Goal: Book appointment/travel/reservation

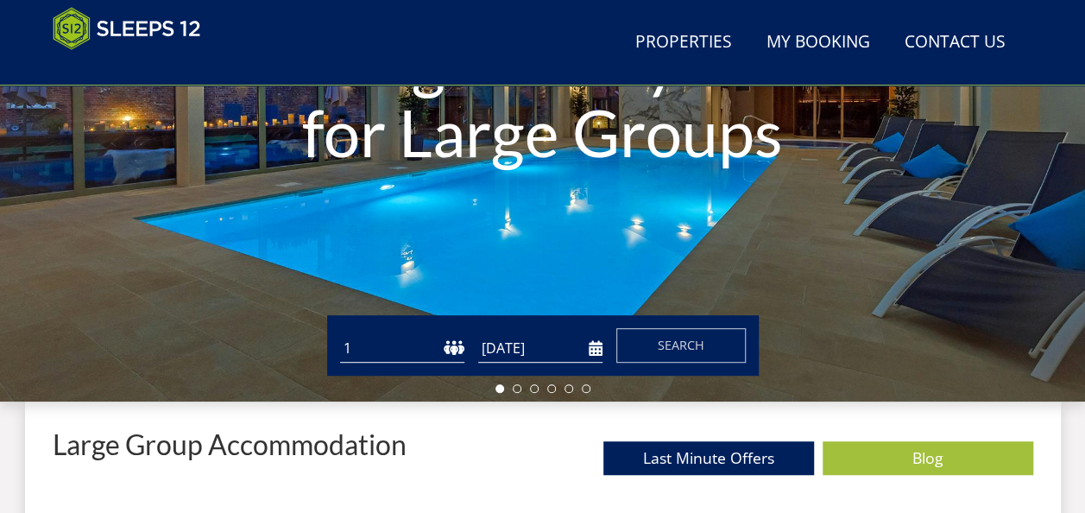
scroll to position [361, 0]
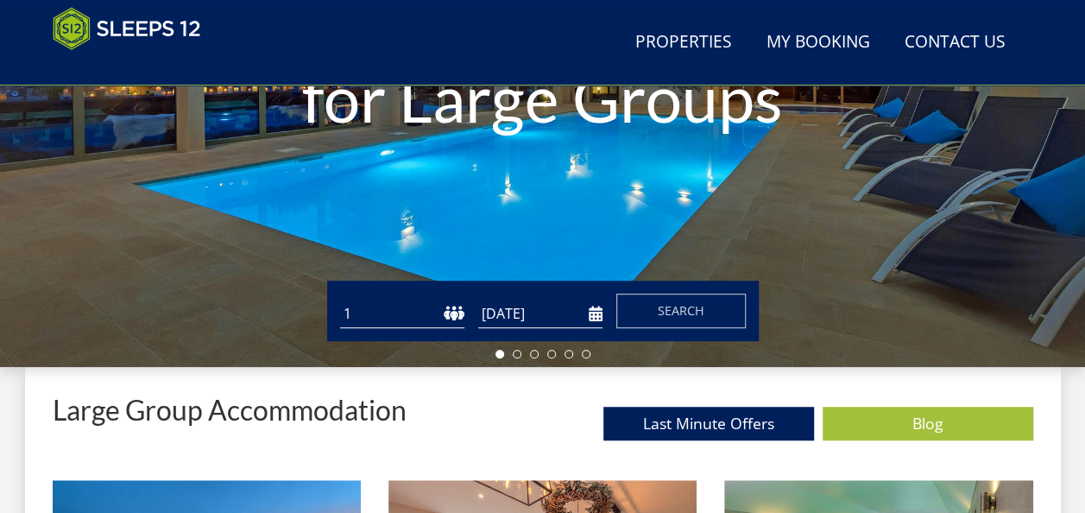
click at [366, 305] on select "1 2 3 4 5 6 7 8 9 10 11 12 13 14 15 16 17 18 19 20 21 22 23 24 25 26 27 28 29 3…" at bounding box center [402, 313] width 124 height 28
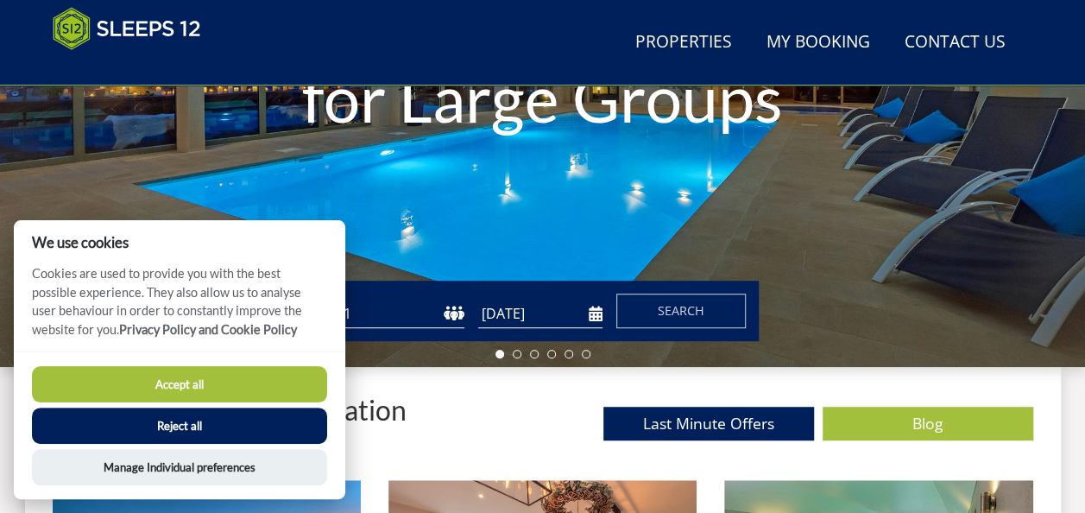
click at [173, 418] on button "Reject all" at bounding box center [179, 425] width 295 height 36
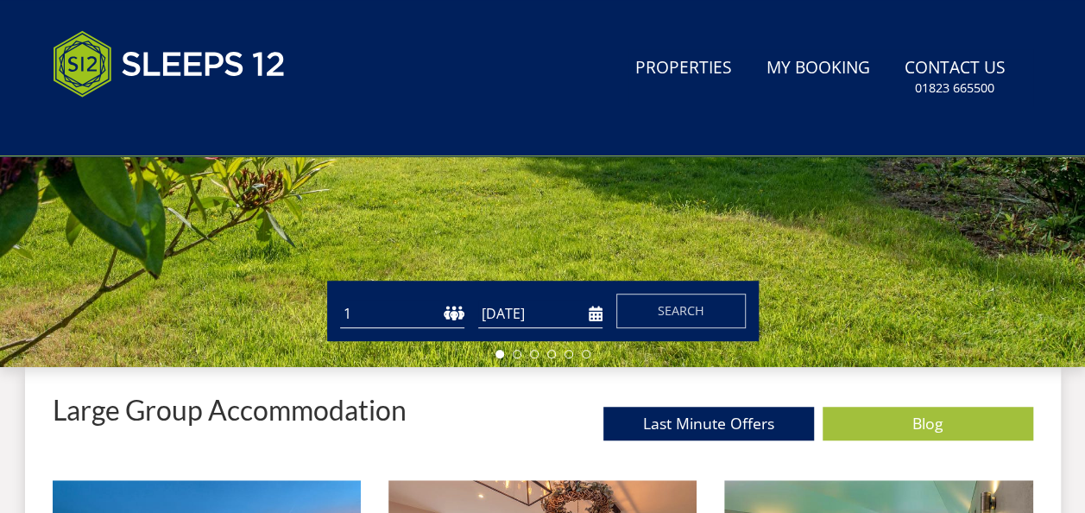
scroll to position [431, 0]
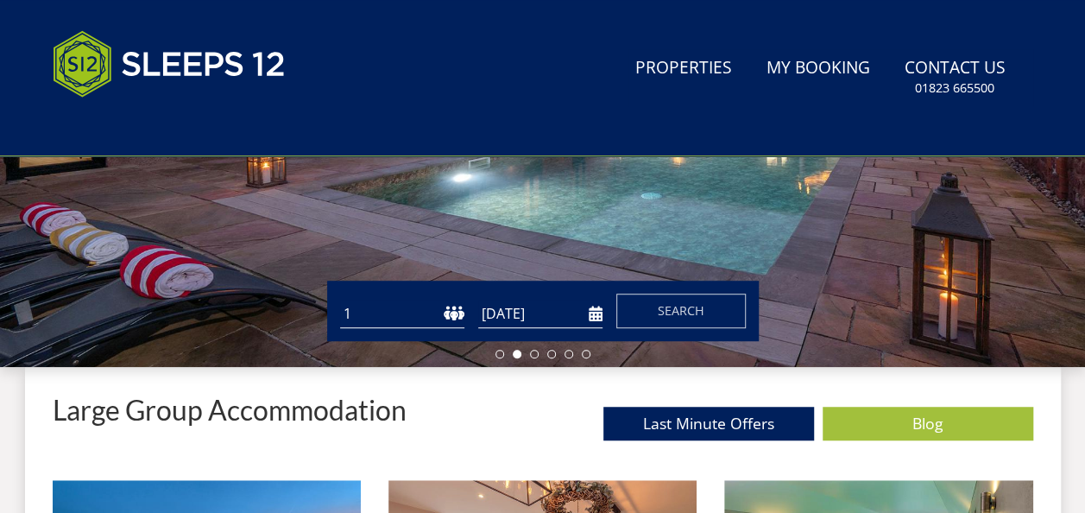
select select "12"
click at [340, 299] on select "1 2 3 4 5 6 7 8 9 10 11 12 13 14 15 16 17 18 19 20 21 22 23 24 25 26 27 28 29 3…" at bounding box center [402, 313] width 124 height 28
click at [579, 318] on input "[DATE]" at bounding box center [540, 313] width 124 height 28
click at [569, 328] on div "Guests 1 2 3 4 5 6 7 8 9 10 11 12 13 14 15 16 17 18 19 20 21 22 23 24 25 26 27 …" at bounding box center [542, 310] width 431 height 60
click at [564, 318] on input "[DATE]" at bounding box center [540, 313] width 124 height 28
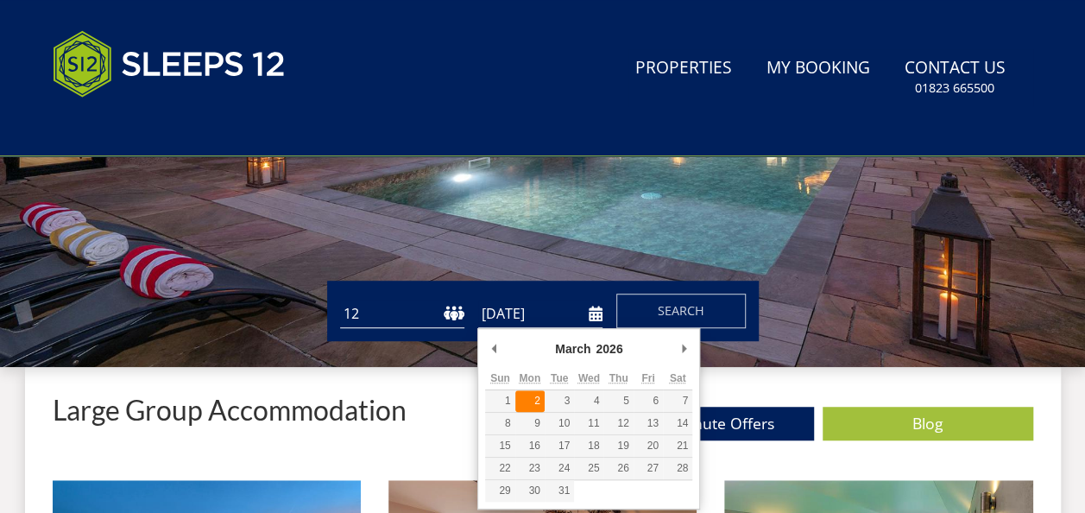
type input "[DATE]"
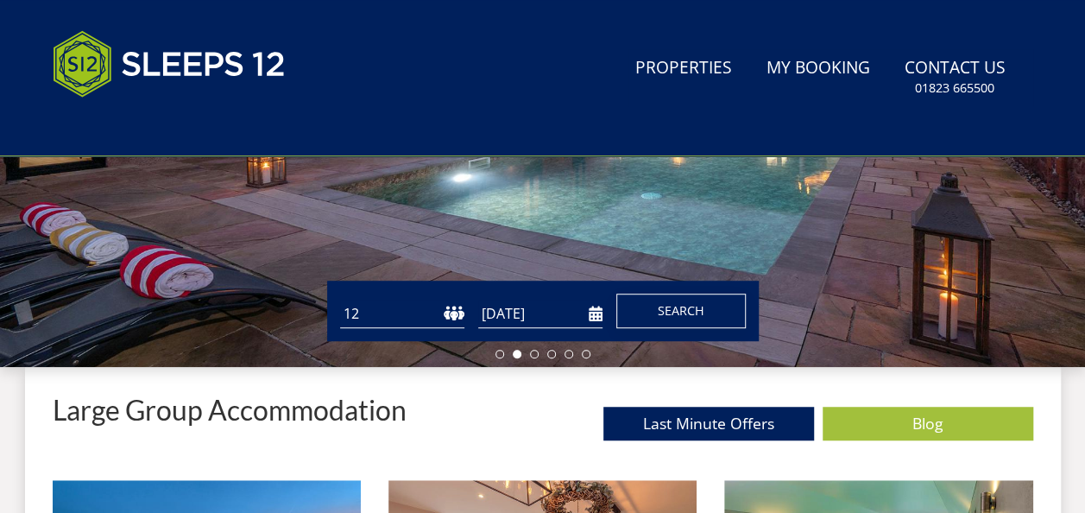
click at [661, 318] on button "Search" at bounding box center [680, 310] width 129 height 35
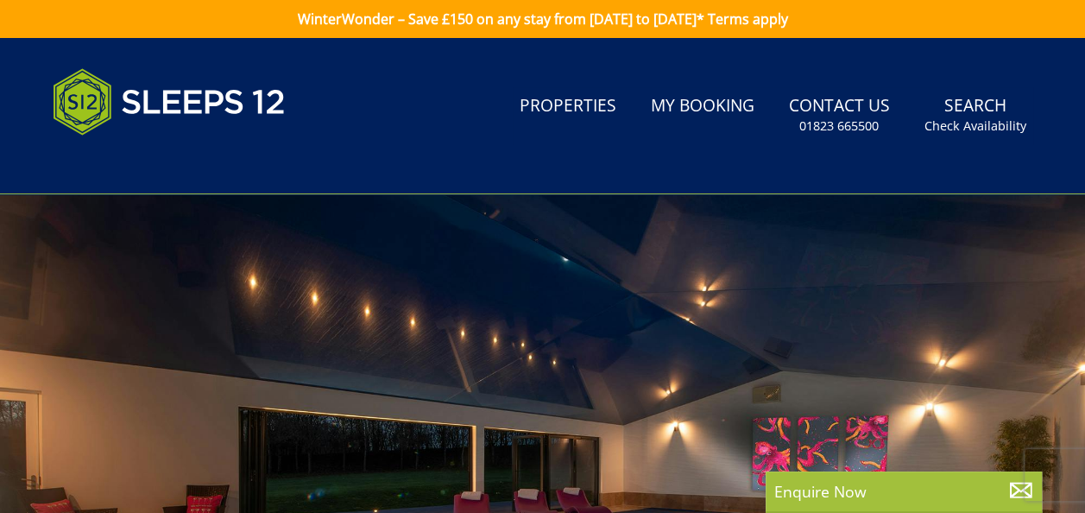
select select "12"
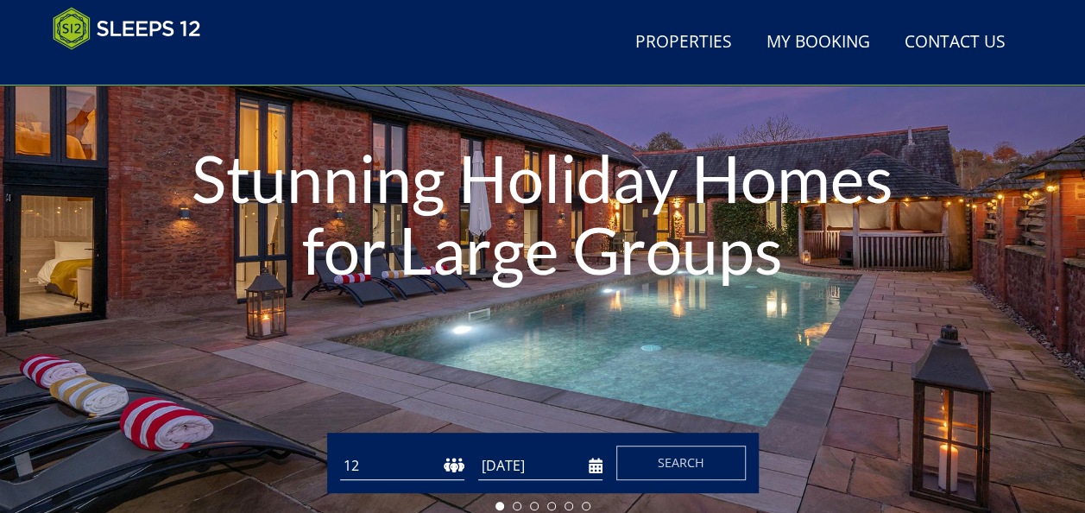
scroll to position [444, 0]
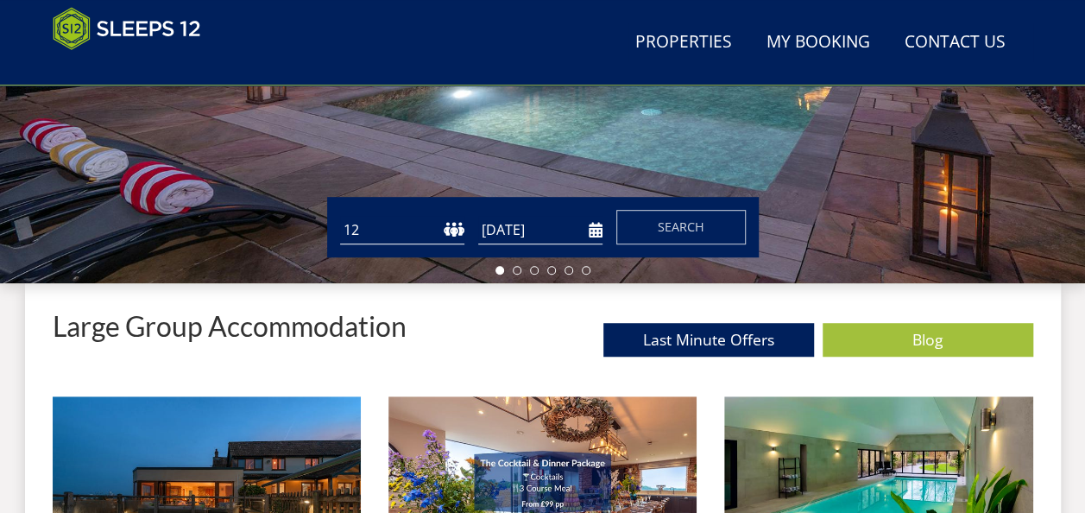
click at [510, 229] on input "[DATE]" at bounding box center [540, 230] width 124 height 28
click at [594, 240] on input "[DATE]" at bounding box center [540, 230] width 124 height 28
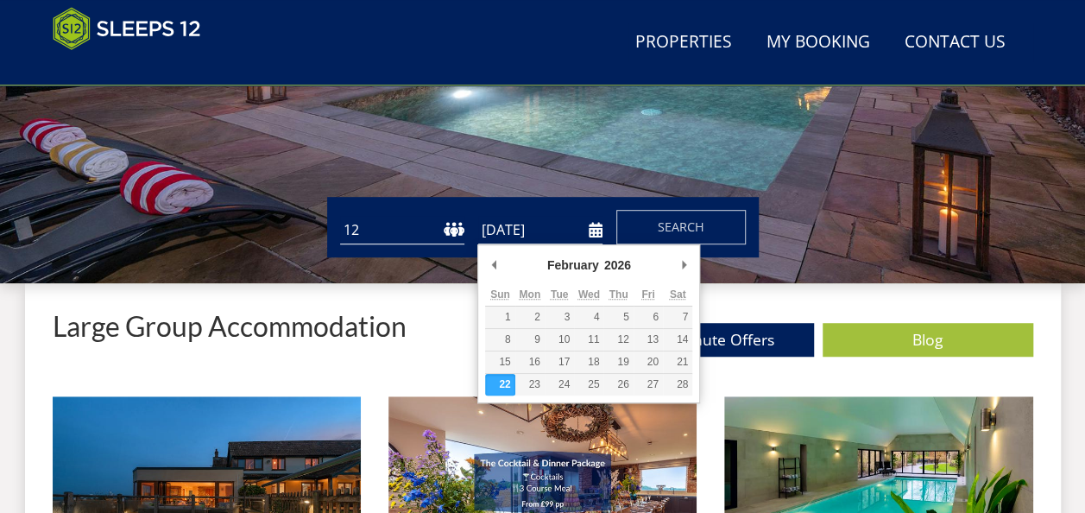
click at [595, 236] on input "[DATE]" at bounding box center [540, 230] width 124 height 28
type input "[DATE]"
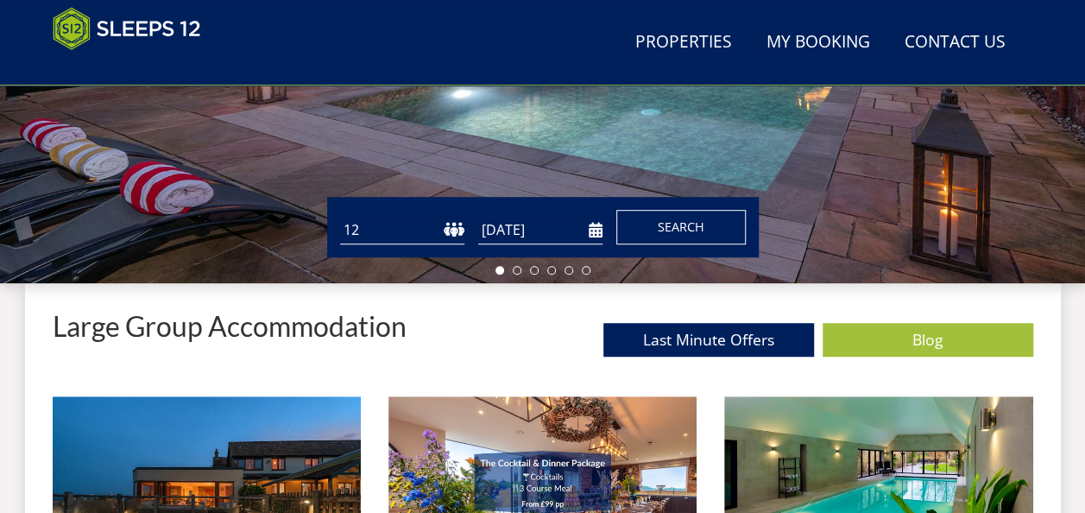
click at [702, 238] on button "Search" at bounding box center [680, 227] width 129 height 35
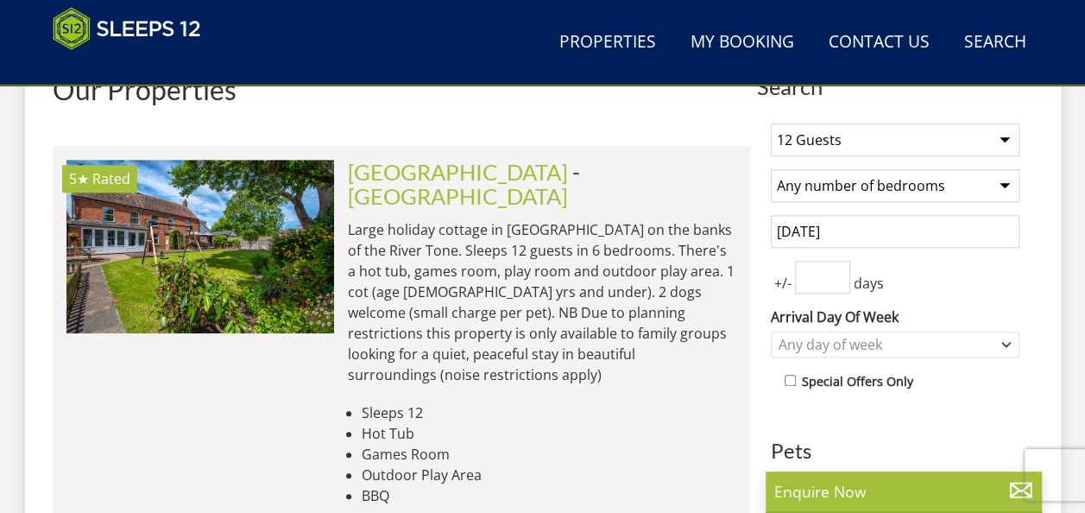
scroll to position [690, 0]
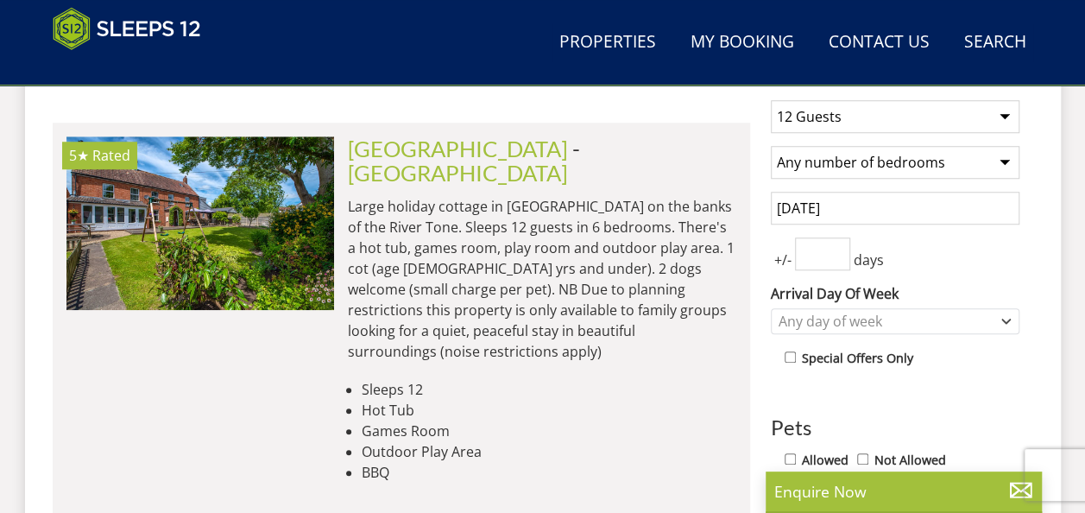
click at [858, 261] on span "days" at bounding box center [868, 259] width 37 height 21
click at [811, 252] on input "number" at bounding box center [822, 253] width 55 height 33
click at [837, 245] on input "1" at bounding box center [822, 253] width 55 height 33
click at [837, 245] on input "2" at bounding box center [822, 253] width 55 height 33
click at [837, 245] on input "3" at bounding box center [822, 253] width 55 height 33
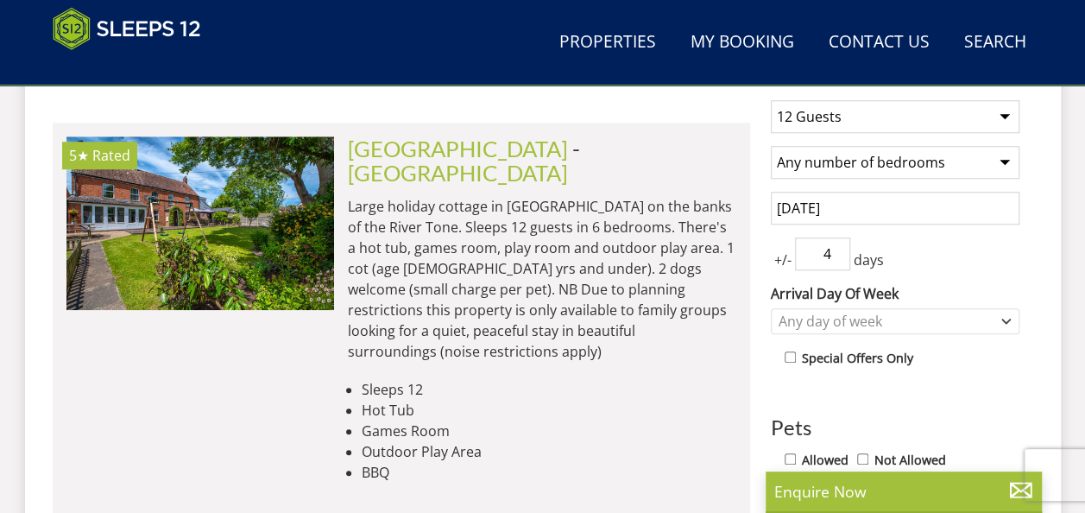
type input "4"
click at [837, 245] on input "4" at bounding box center [822, 253] width 55 height 33
click at [957, 315] on div "Any day of week" at bounding box center [885, 320] width 223 height 19
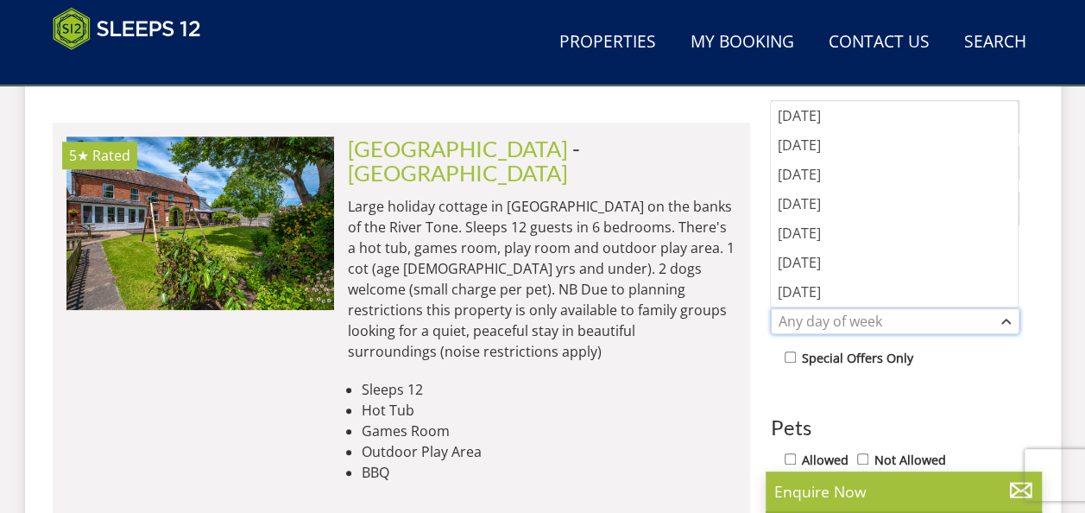
click at [957, 315] on div "Any day of week" at bounding box center [885, 320] width 223 height 19
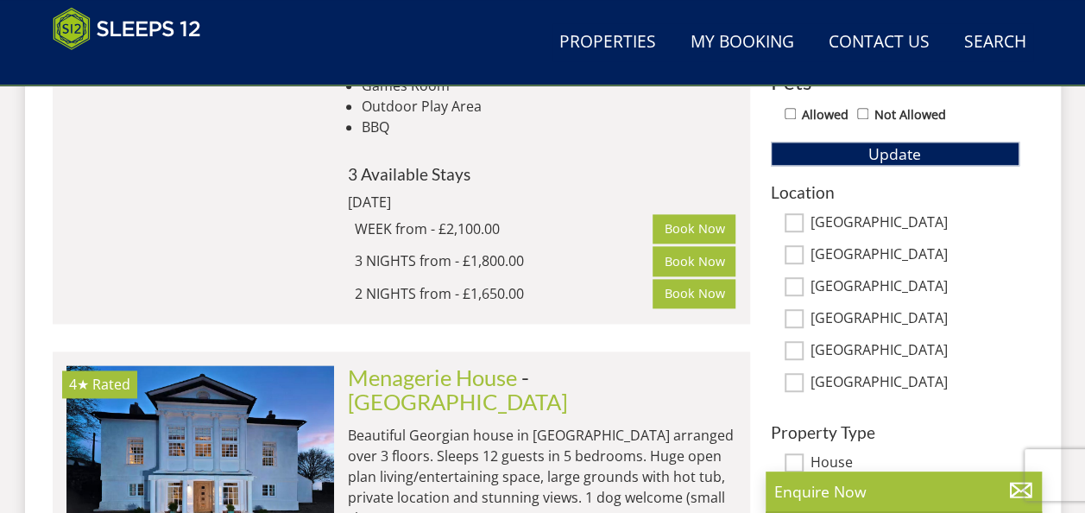
scroll to position [1035, 0]
click at [797, 214] on input "[GEOGRAPHIC_DATA]" at bounding box center [793, 222] width 19 height 19
checkbox input "true"
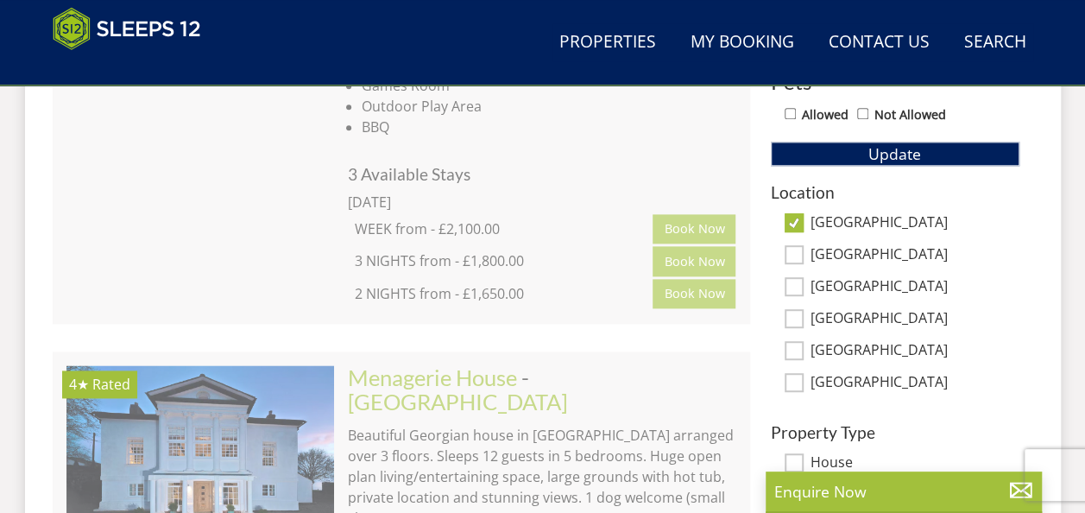
click at [794, 285] on input "[GEOGRAPHIC_DATA]" at bounding box center [793, 286] width 19 height 19
checkbox input "true"
click at [795, 313] on input "[GEOGRAPHIC_DATA]" at bounding box center [793, 318] width 19 height 19
click at [792, 313] on input "[GEOGRAPHIC_DATA]" at bounding box center [793, 318] width 19 height 19
checkbox input "false"
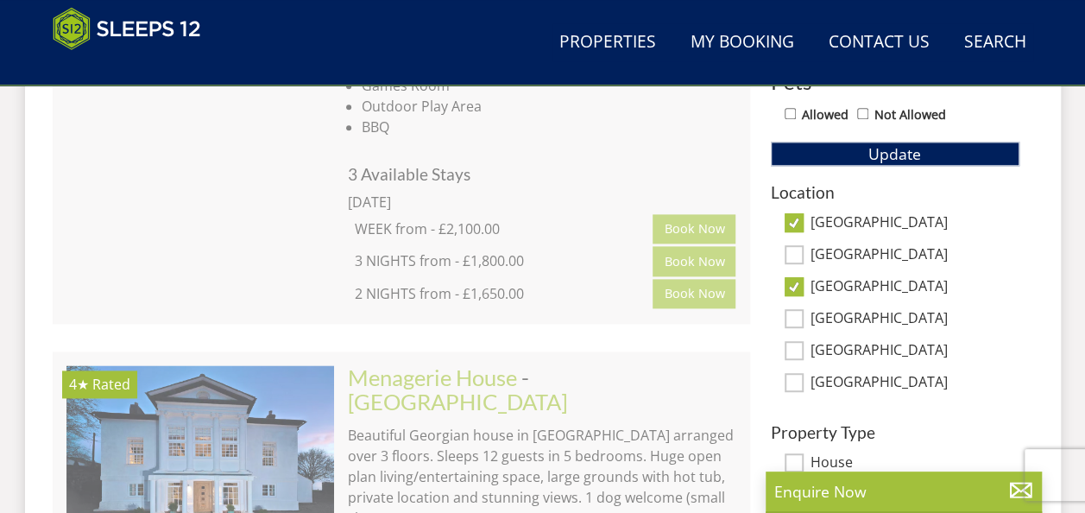
scroll to position [1122, 0]
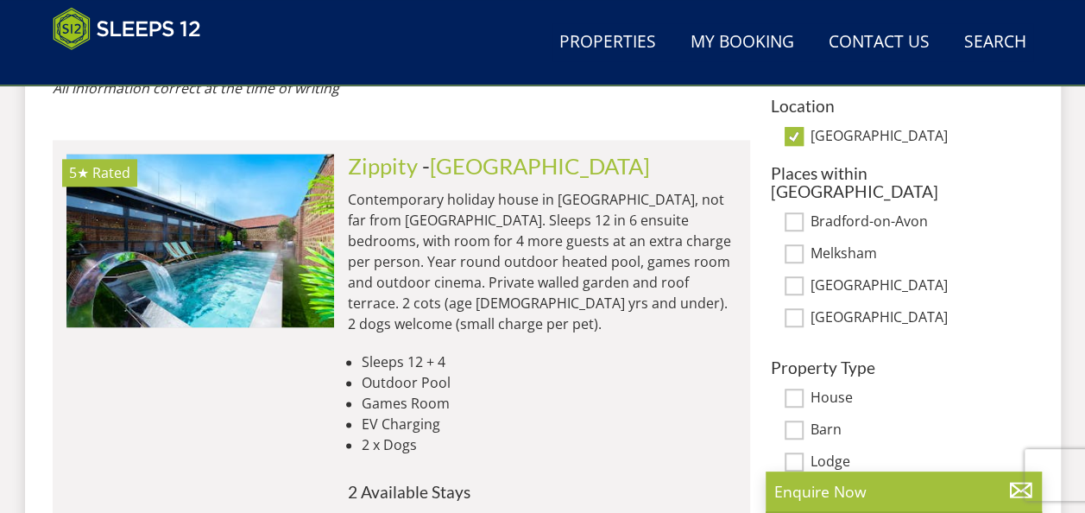
click at [797, 276] on input "[GEOGRAPHIC_DATA]" at bounding box center [793, 285] width 19 height 19
checkbox input "true"
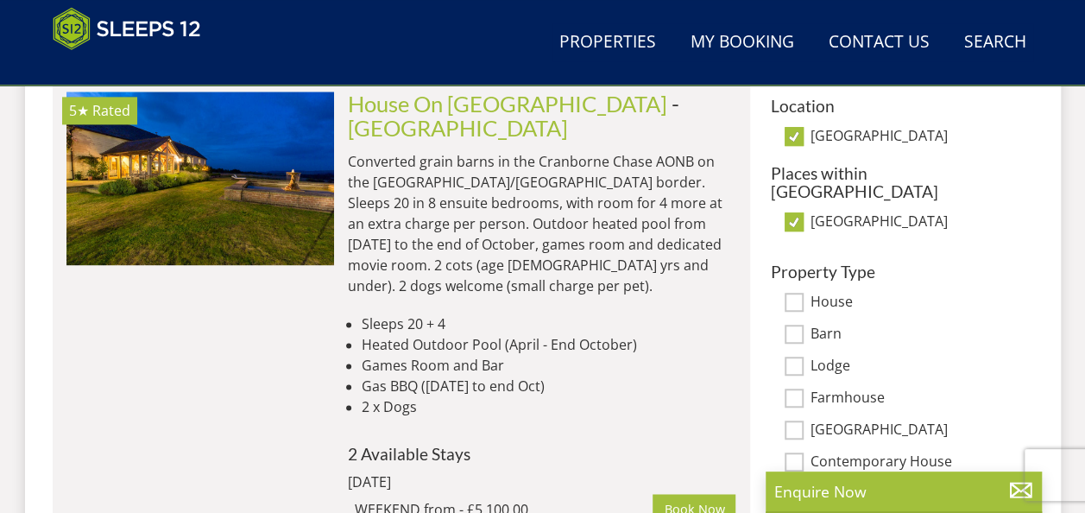
click at [801, 212] on input "[GEOGRAPHIC_DATA]" at bounding box center [793, 221] width 19 height 19
checkbox input "false"
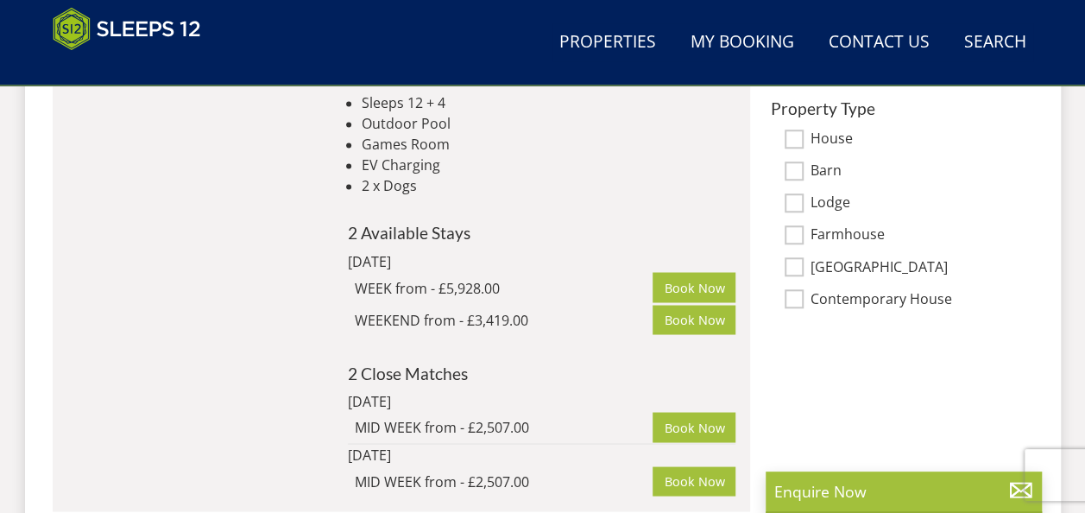
scroll to position [1035, 0]
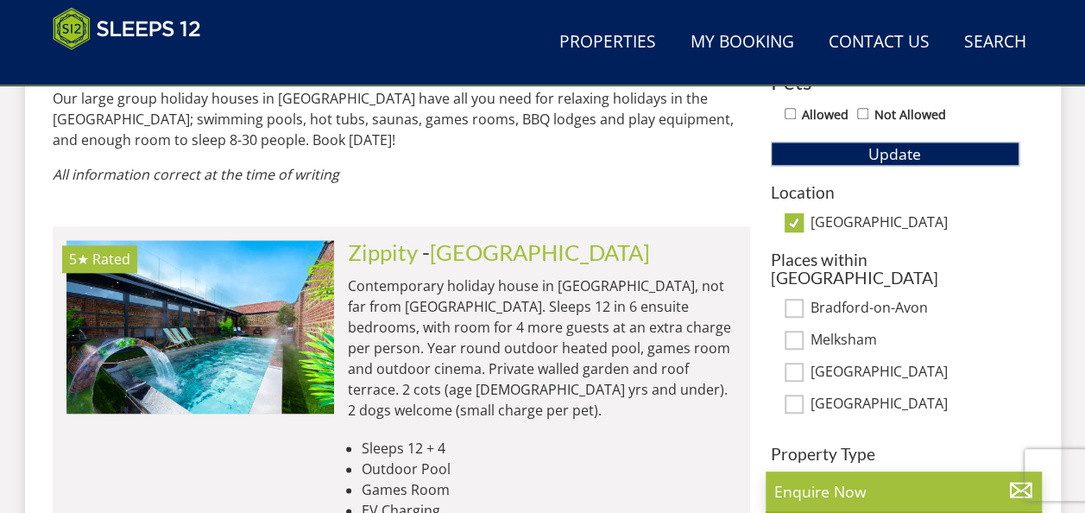
click at [799, 224] on input "[GEOGRAPHIC_DATA]" at bounding box center [793, 222] width 19 height 19
checkbox input "false"
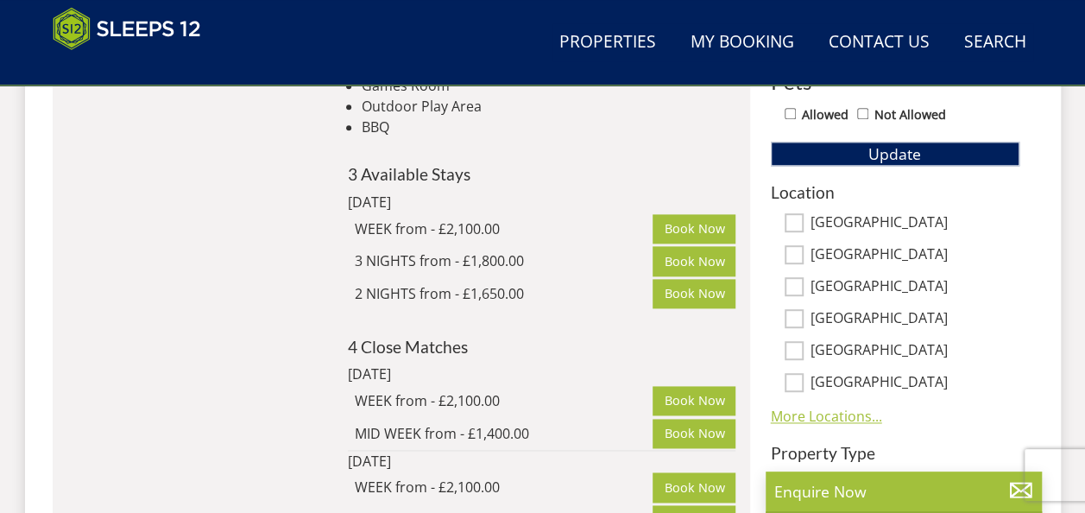
click at [802, 421] on link "More Locations..." at bounding box center [826, 415] width 111 height 19
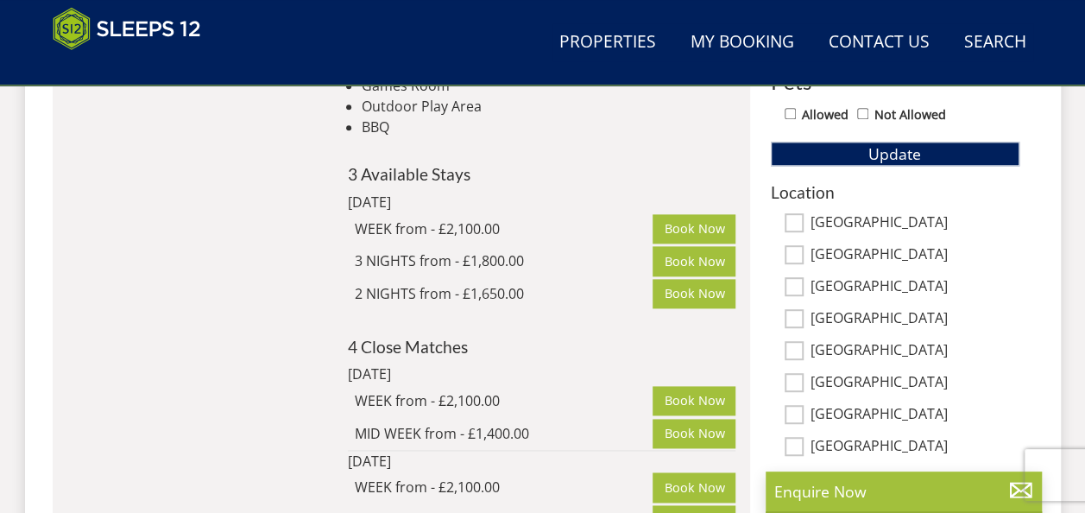
click at [797, 345] on input "[GEOGRAPHIC_DATA]" at bounding box center [793, 350] width 19 height 19
checkbox input "true"
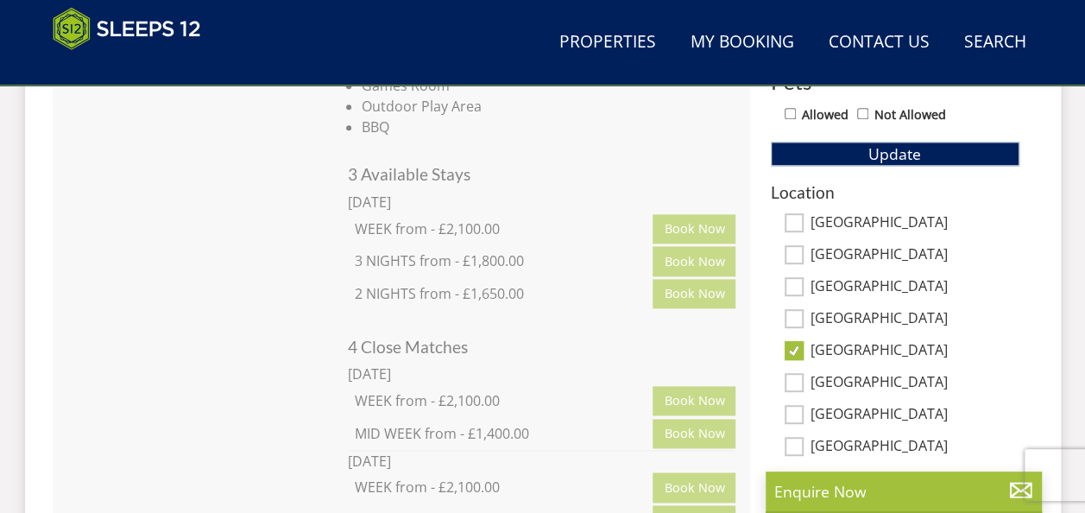
click at [795, 374] on input "[GEOGRAPHIC_DATA]" at bounding box center [793, 382] width 19 height 19
checkbox input "true"
click at [794, 313] on input "[GEOGRAPHIC_DATA]" at bounding box center [793, 318] width 19 height 19
checkbox input "true"
click at [794, 283] on input "[GEOGRAPHIC_DATA]" at bounding box center [793, 286] width 19 height 19
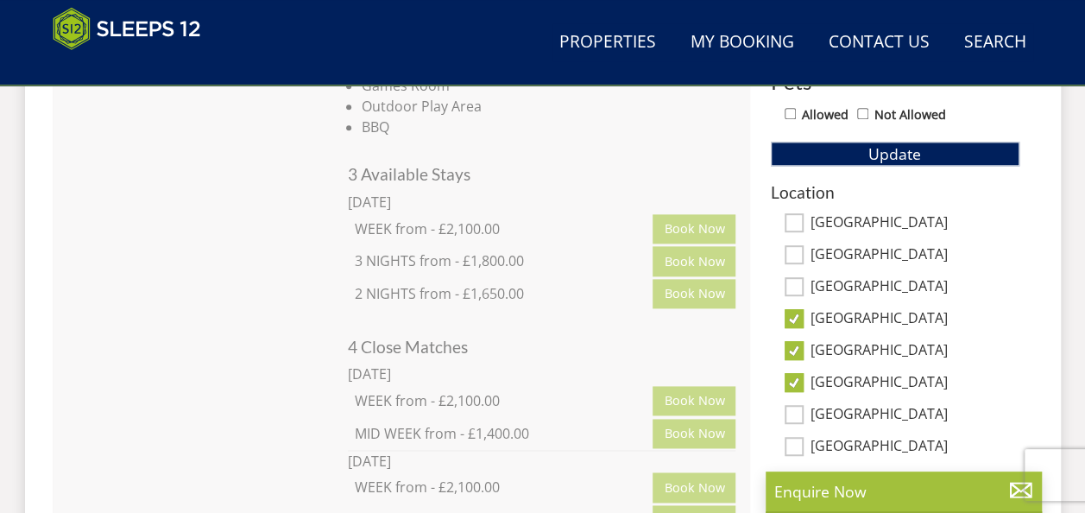
checkbox input "true"
click at [796, 252] on input "[GEOGRAPHIC_DATA]" at bounding box center [793, 254] width 19 height 19
click at [796, 245] on input "[GEOGRAPHIC_DATA]" at bounding box center [793, 254] width 19 height 19
checkbox input "false"
click at [801, 208] on div "Location [GEOGRAPHIC_DATA] [GEOGRAPHIC_DATA][PERSON_NAME][GEOGRAPHIC_DATA] [GEO…" at bounding box center [895, 336] width 249 height 307
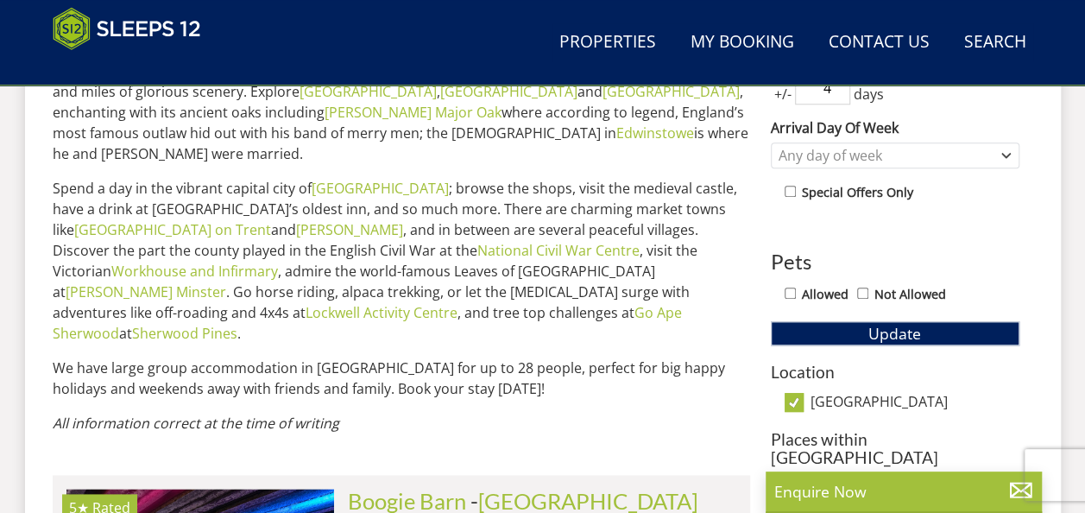
scroll to position [966, 0]
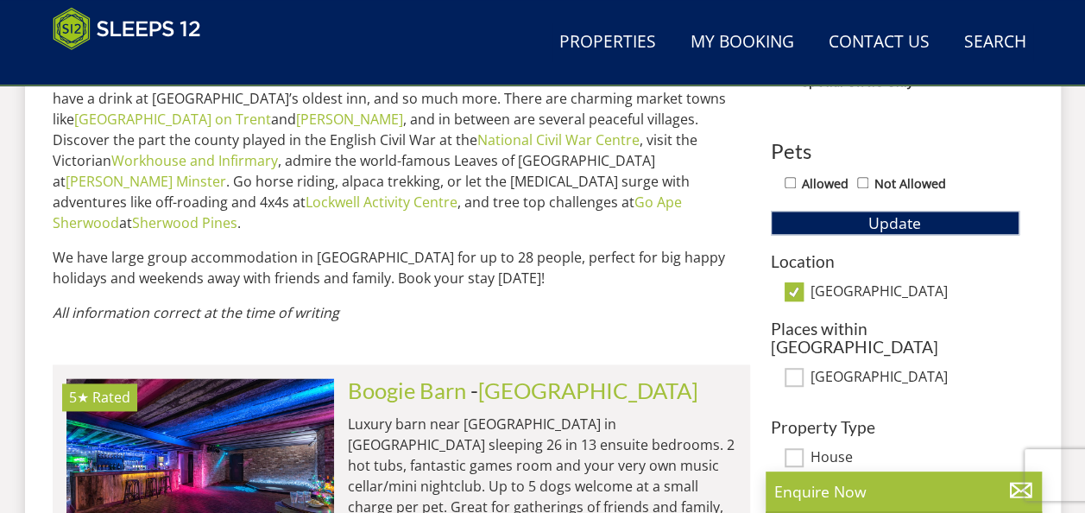
select select "12"
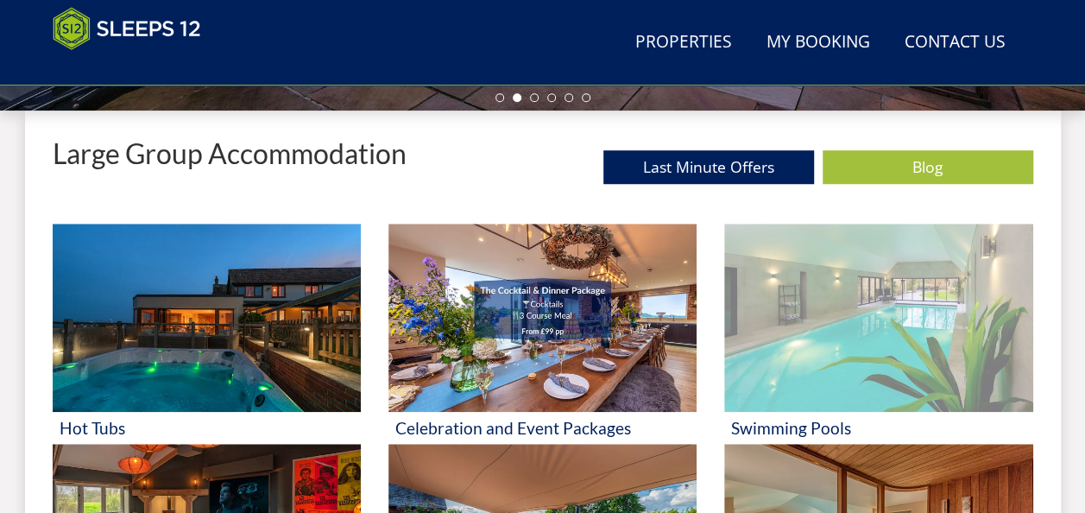
scroll to position [790, 0]
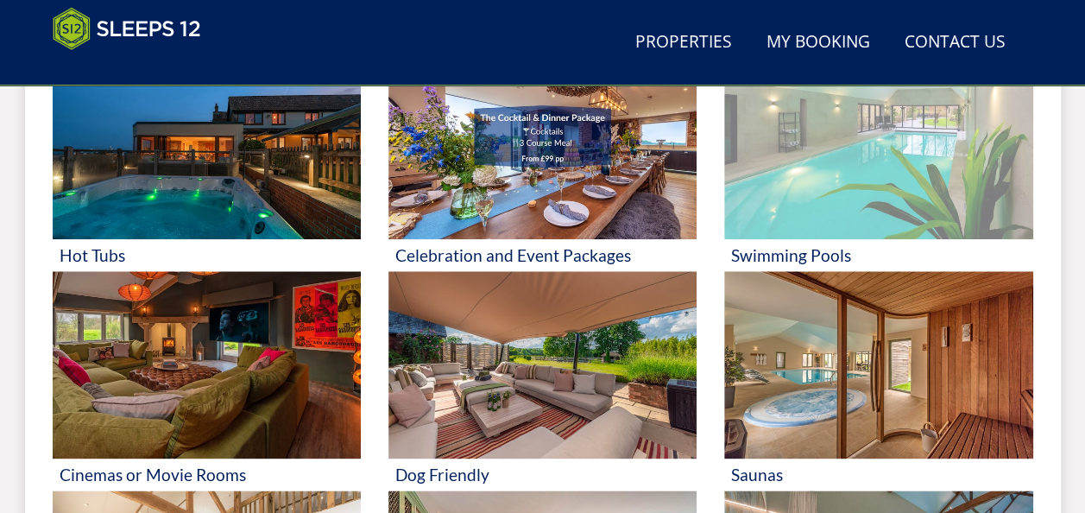
click at [813, 195] on img at bounding box center [878, 145] width 308 height 188
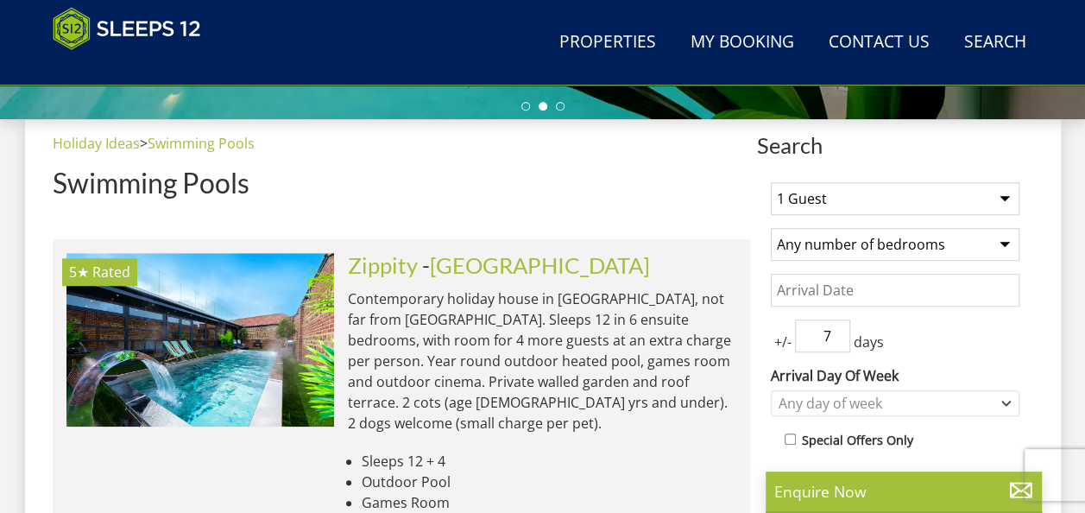
scroll to position [604, 0]
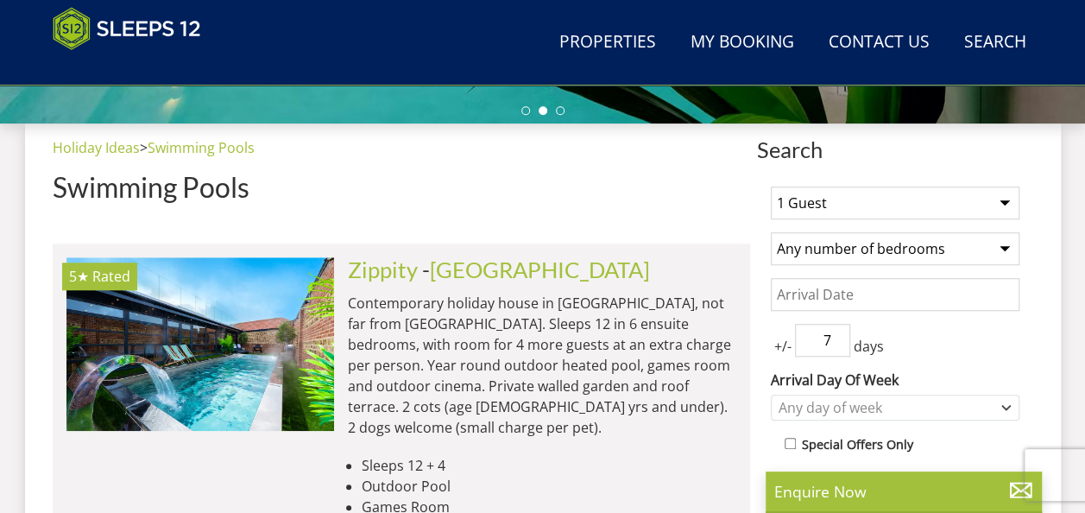
click at [418, 273] on h2 "Zippity - [GEOGRAPHIC_DATA]" at bounding box center [542, 269] width 388 height 24
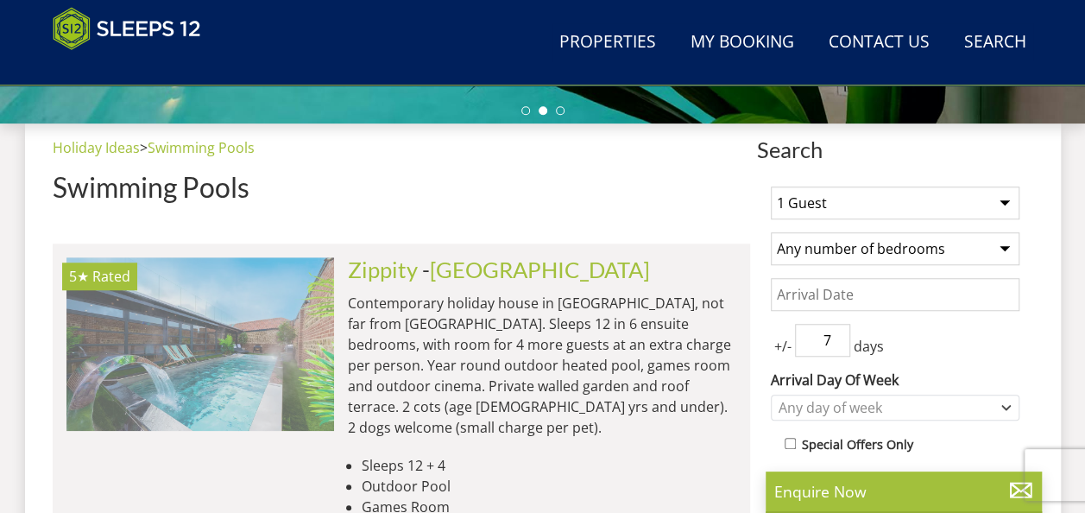
click at [252, 273] on img at bounding box center [199, 343] width 267 height 173
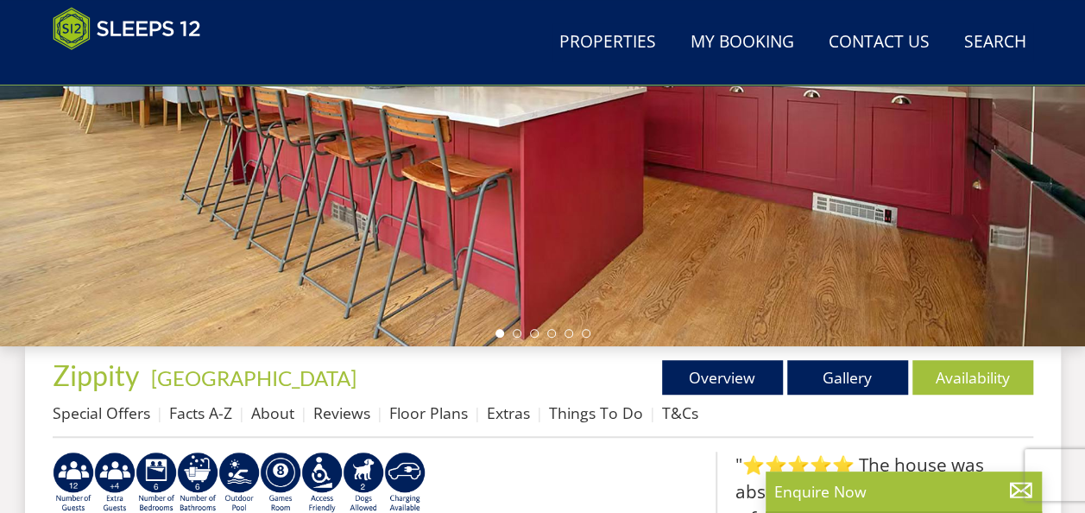
scroll to position [431, 0]
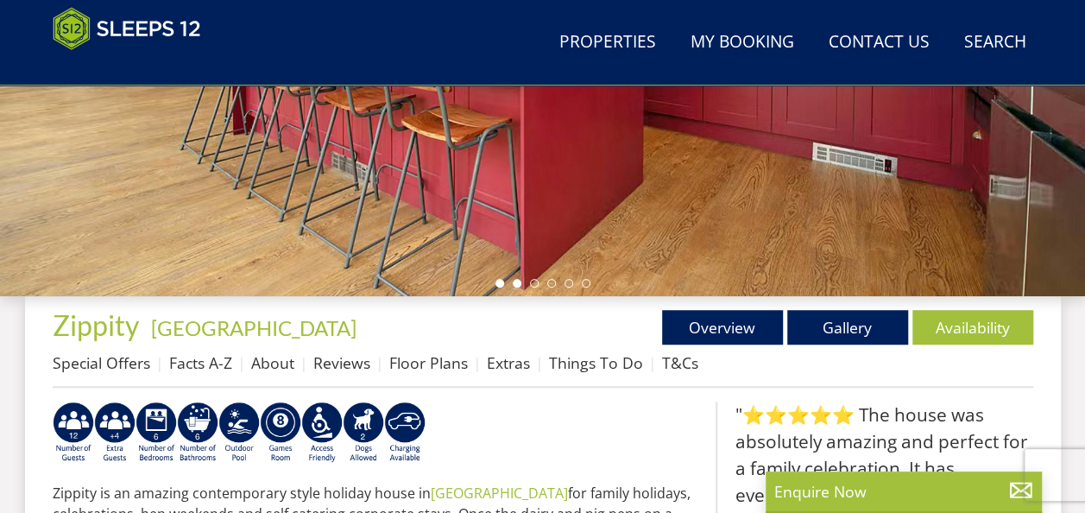
click at [516, 283] on li at bounding box center [517, 283] width 9 height 9
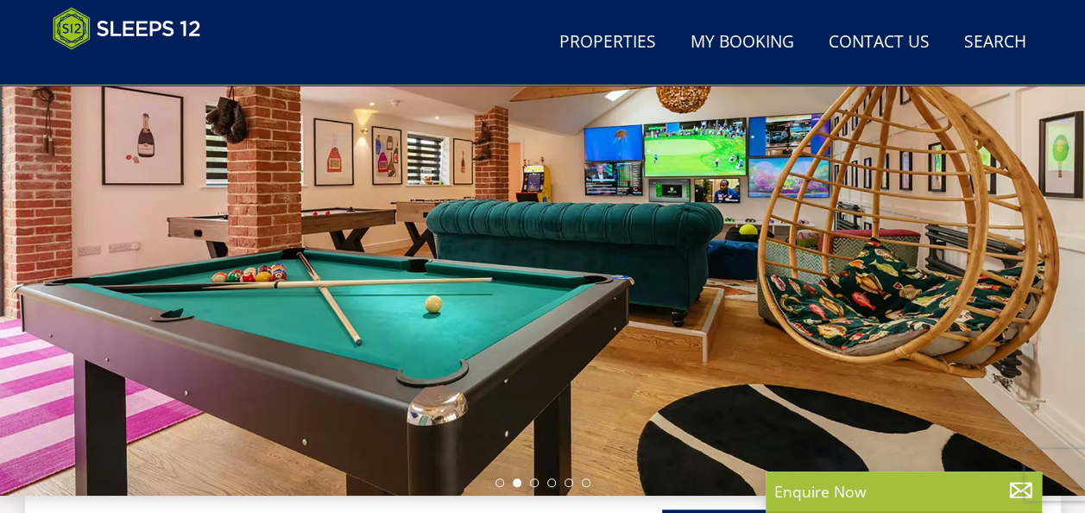
scroll to position [259, 0]
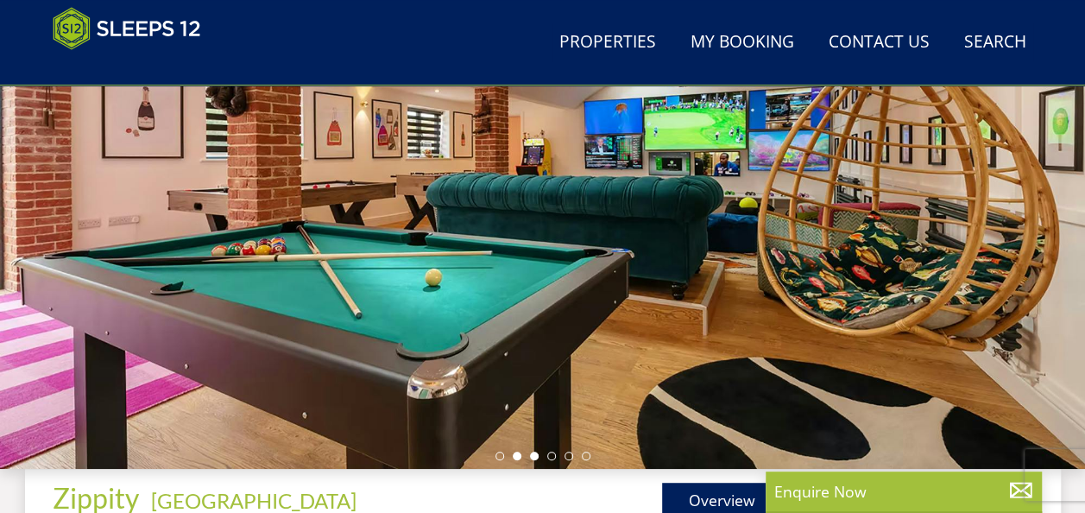
click at [530, 451] on li at bounding box center [534, 455] width 9 height 9
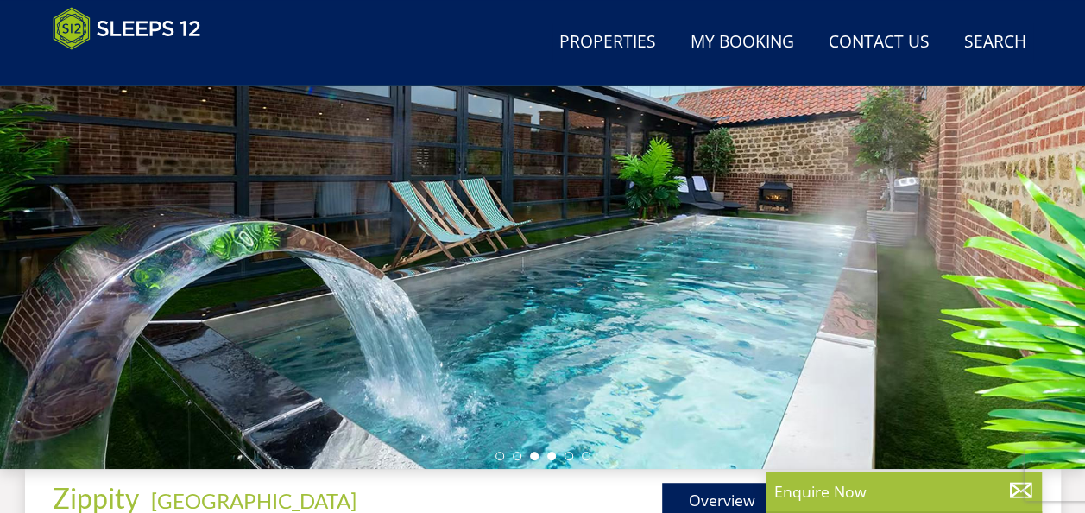
click at [549, 454] on li at bounding box center [551, 455] width 9 height 9
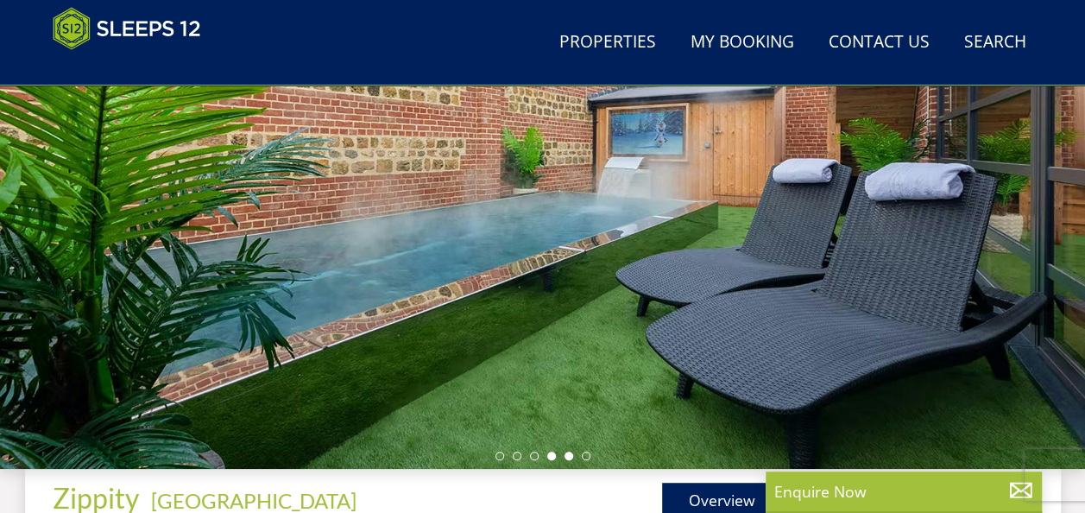
click at [567, 454] on li at bounding box center [568, 455] width 9 height 9
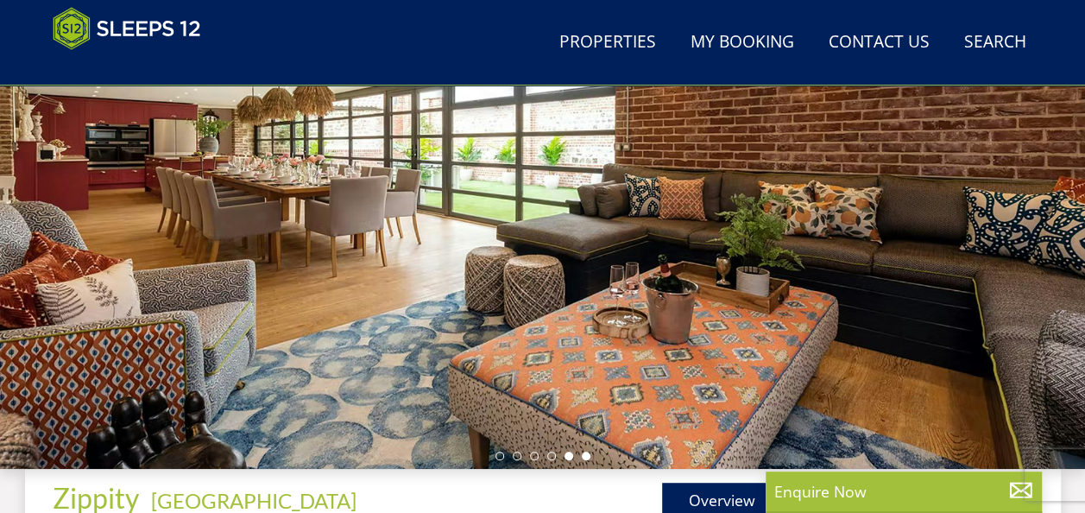
click at [588, 454] on li at bounding box center [586, 455] width 9 height 9
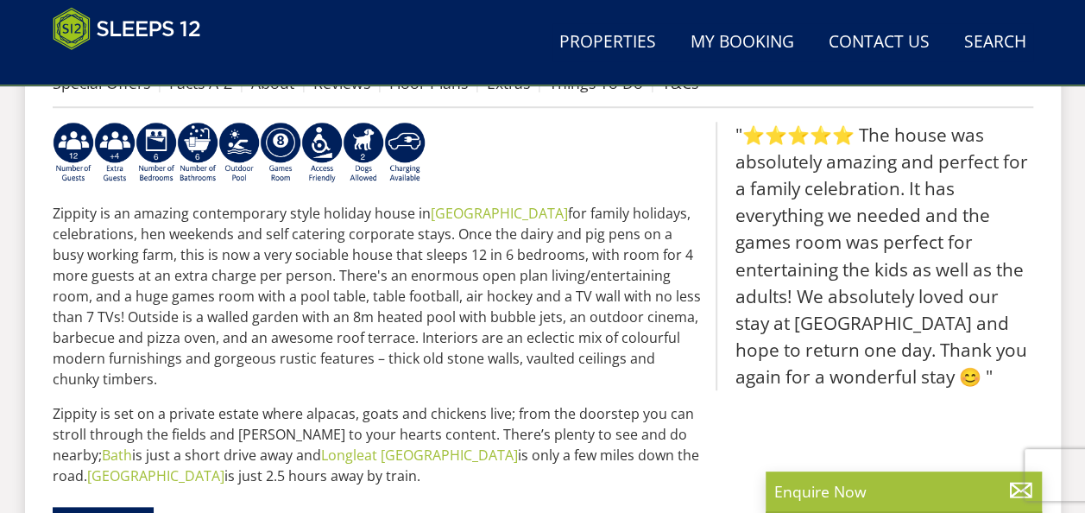
scroll to position [604, 0]
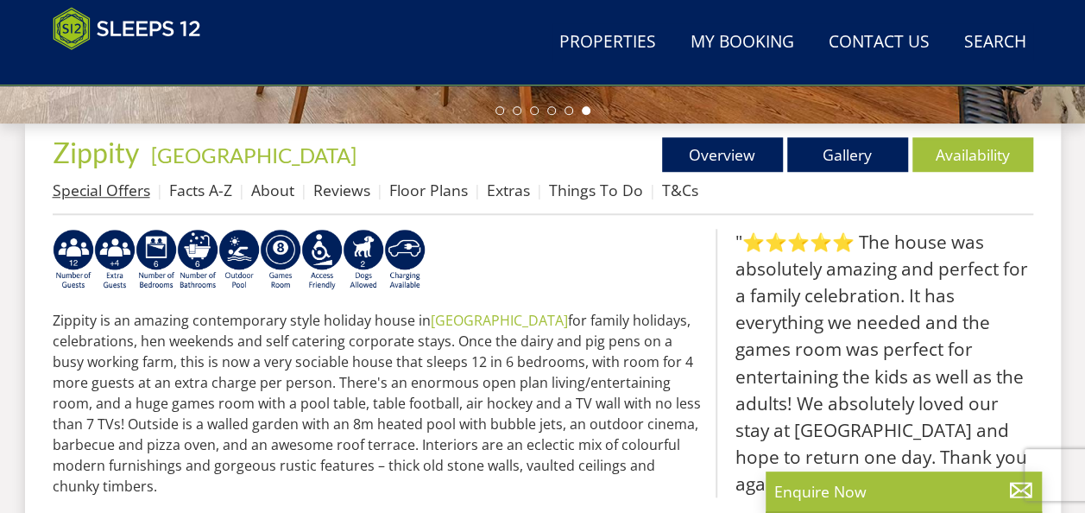
click at [78, 185] on link "Special Offers" at bounding box center [102, 189] width 98 height 21
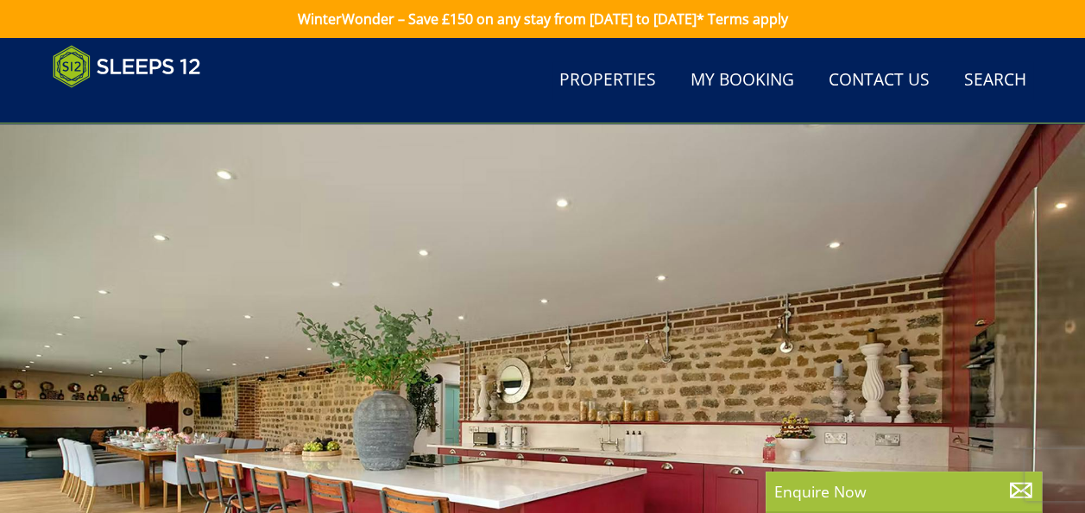
scroll to position [604, 0]
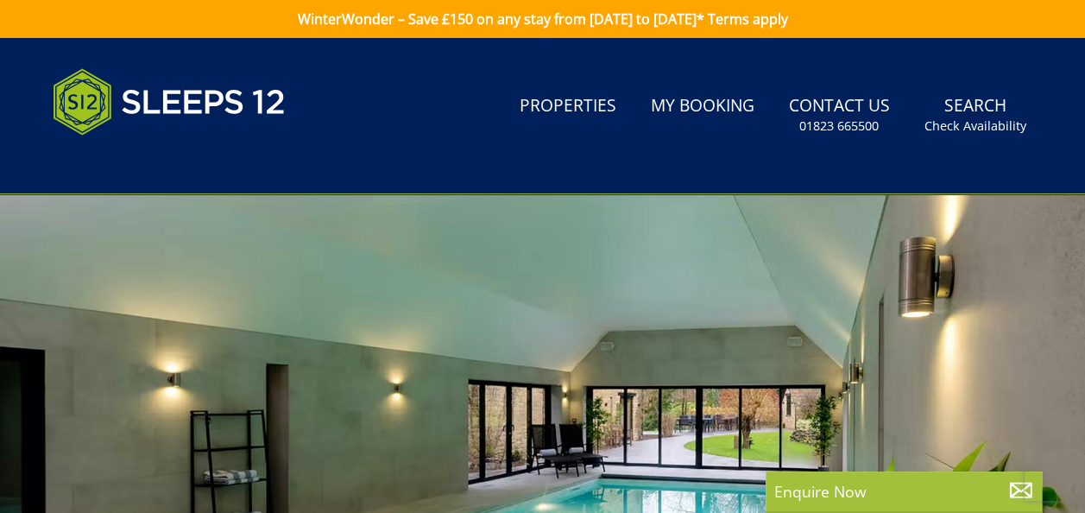
drag, startPoint x: 548, startPoint y: 95, endPoint x: 506, endPoint y: 138, distance: 60.4
click at [548, 95] on link "Properties" at bounding box center [568, 106] width 110 height 39
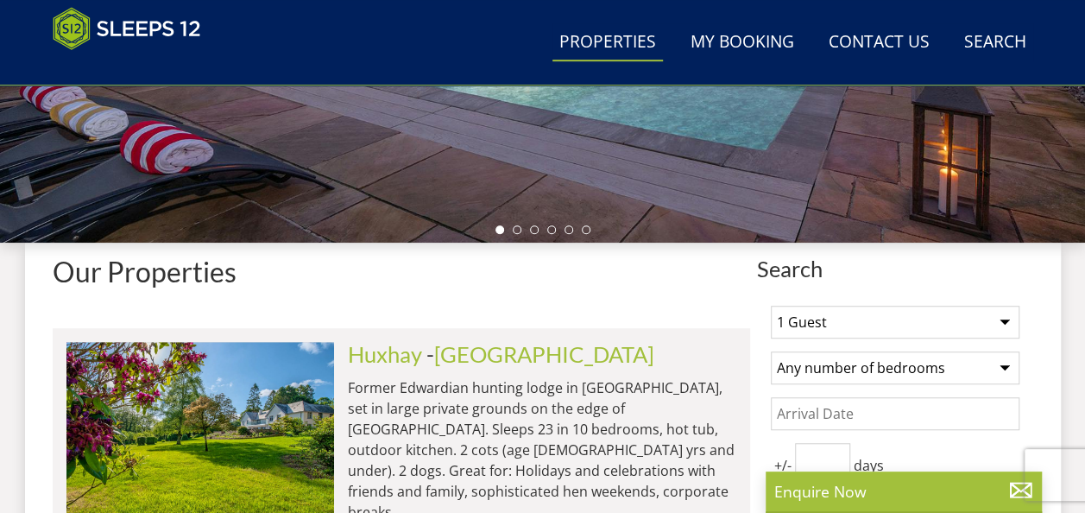
scroll to position [518, 0]
